Goal: Answer question/provide support: Share knowledge or assist other users

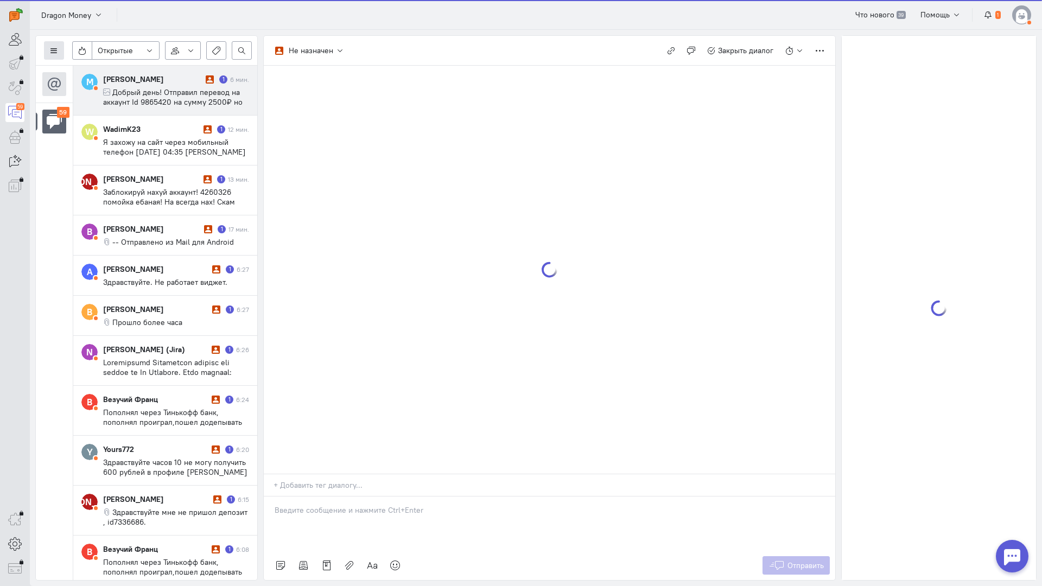
click at [57, 50] on icon at bounding box center [54, 51] width 8 height 8
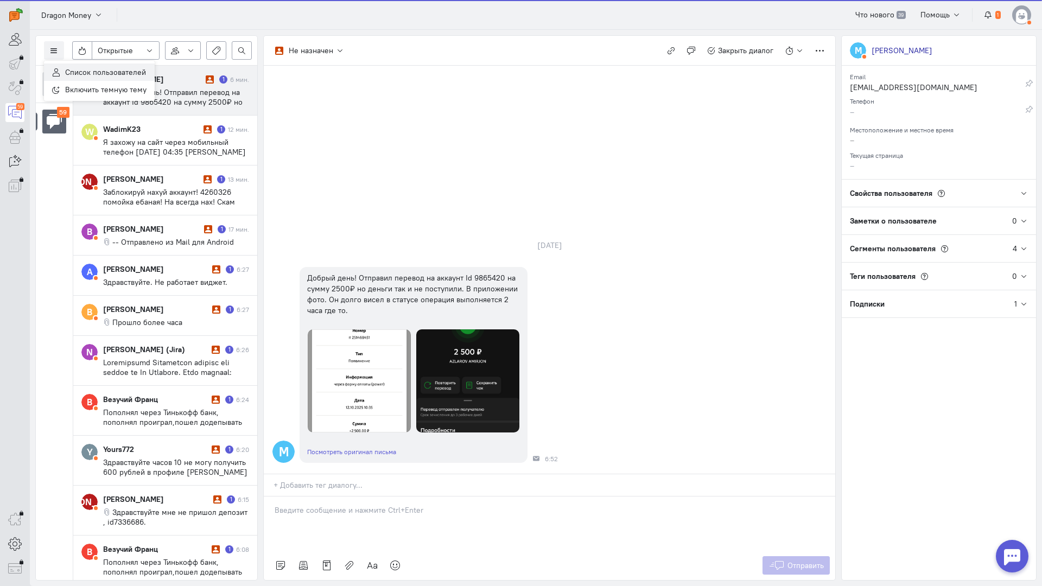
click at [105, 67] on span "Список пользователей" at bounding box center [105, 72] width 81 height 10
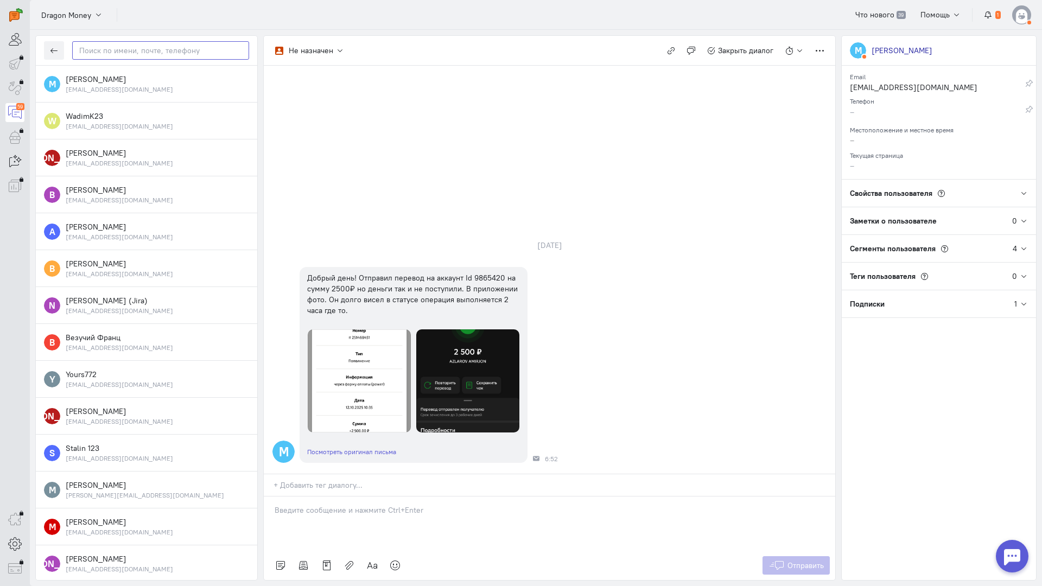
click at [137, 51] on input "text" at bounding box center [160, 50] width 177 height 18
paste input "Puriche83@mail."
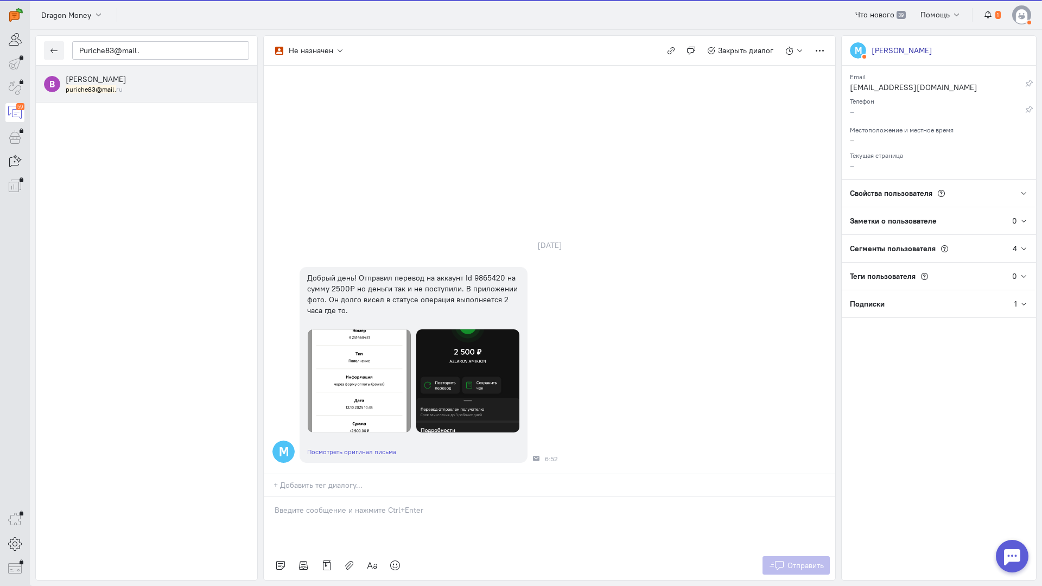
click at [108, 80] on span "[PERSON_NAME]" at bounding box center [96, 79] width 61 height 10
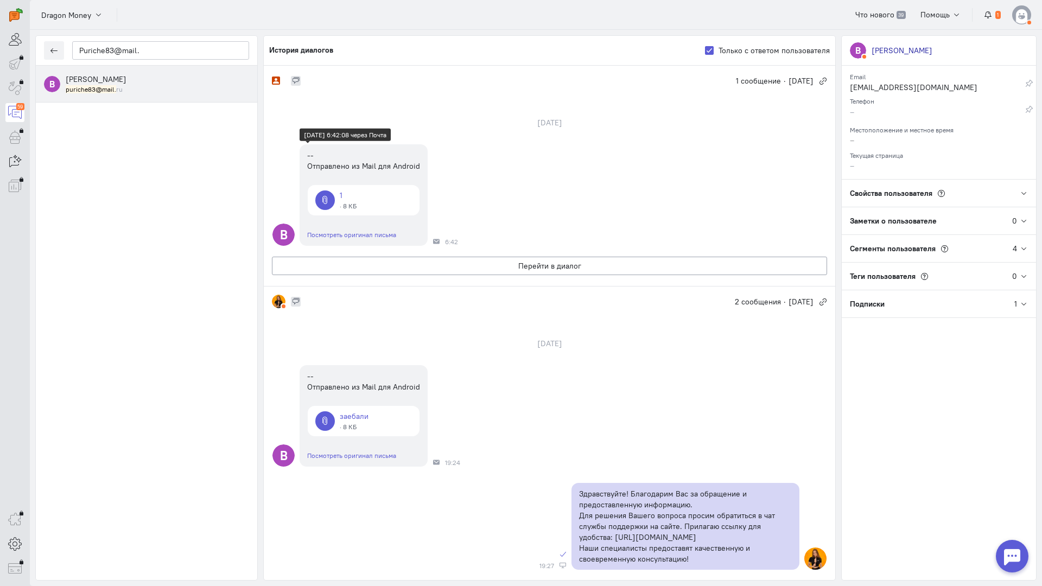
click at [338, 198] on link at bounding box center [364, 200] width 112 height 30
drag, startPoint x: 141, startPoint y: 49, endPoint x: 18, endPoint y: 43, distance: 122.8
click at [21, 43] on div "operator conversation-V1122-10000-3month 67" at bounding box center [521, 293] width 1042 height 586
paste input "[PERSON_NAME].somov.99@"
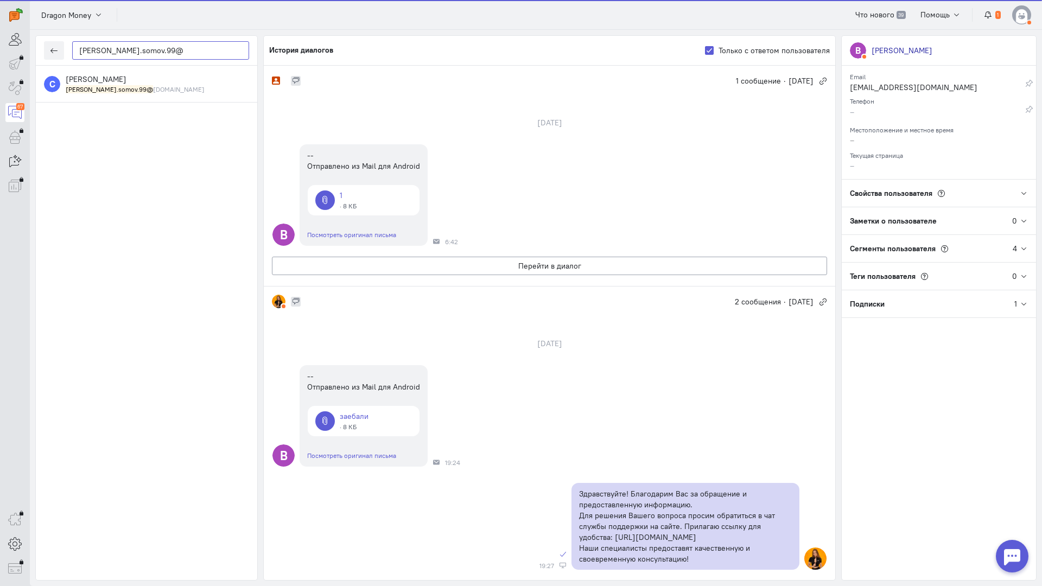
type input "[PERSON_NAME].somov.99@"
drag, startPoint x: 93, startPoint y: 87, endPoint x: 131, endPoint y: 80, distance: 39.2
click at [128, 80] on div "[PERSON_NAME] [PERSON_NAME].somov.99@ [DOMAIN_NAME]" at bounding box center [157, 84] width 183 height 20
